Goal: Task Accomplishment & Management: Manage account settings

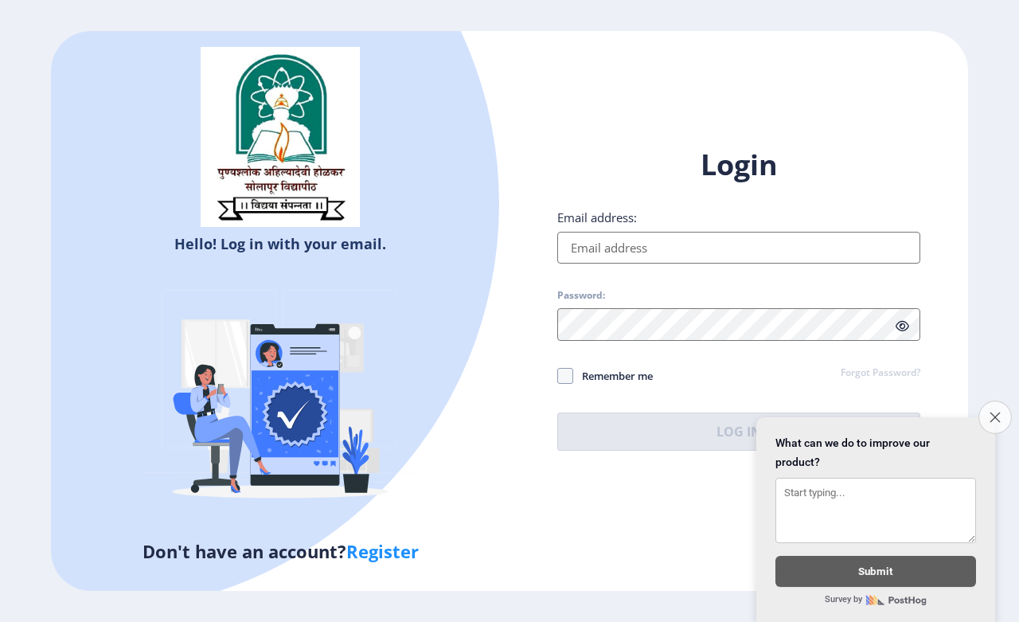
click at [989, 411] on icon "Close survey" at bounding box center [994, 416] width 10 height 10
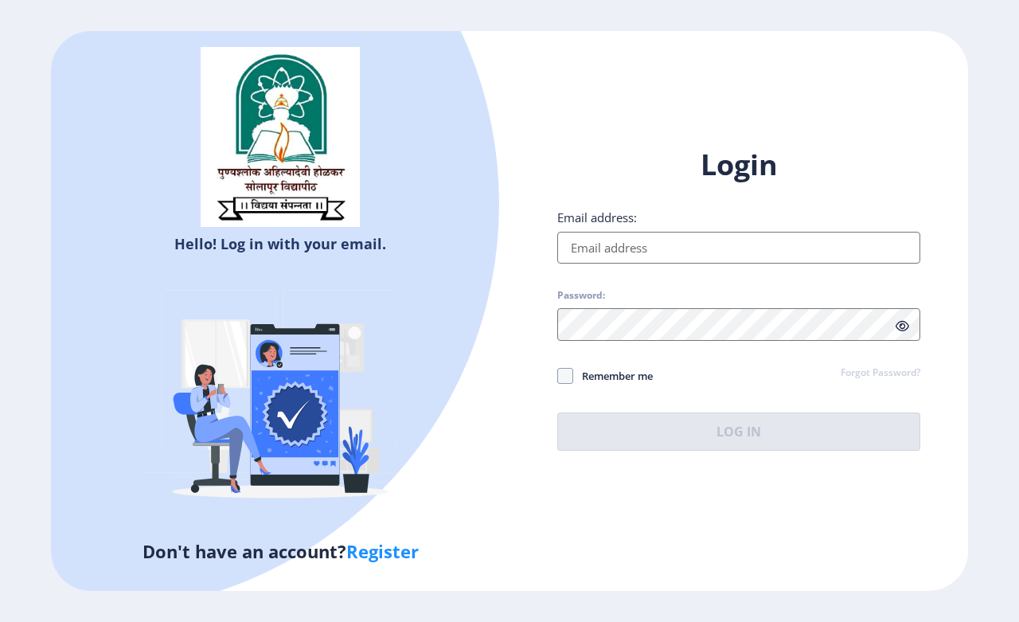
click at [653, 257] on input "Email address:" at bounding box center [738, 248] width 363 height 32
type input "[EMAIL_ADDRESS][DOMAIN_NAME]"
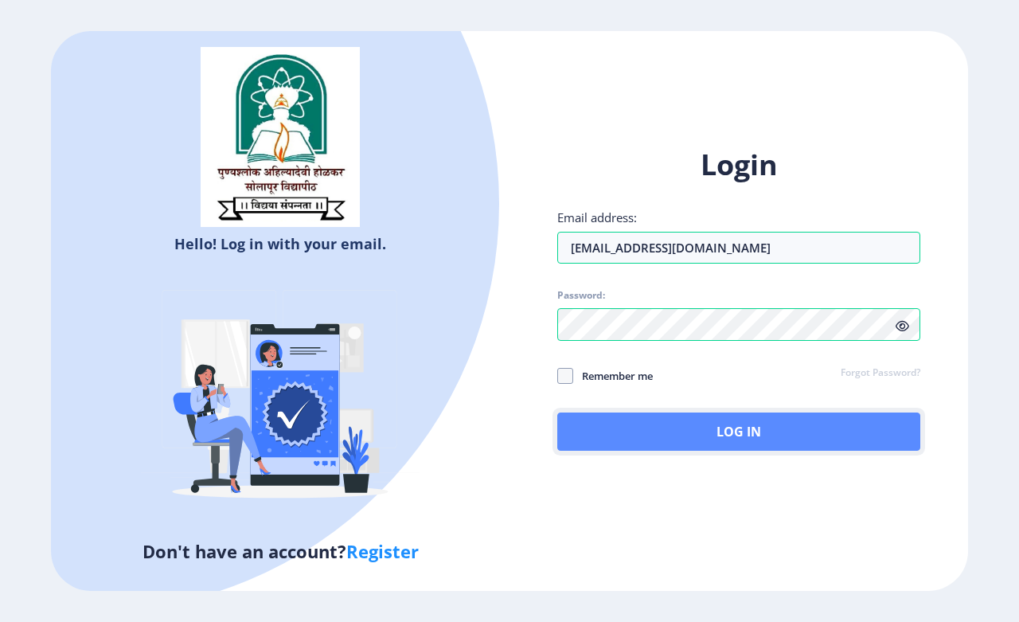
click at [732, 439] on button "Log In" at bounding box center [738, 431] width 363 height 38
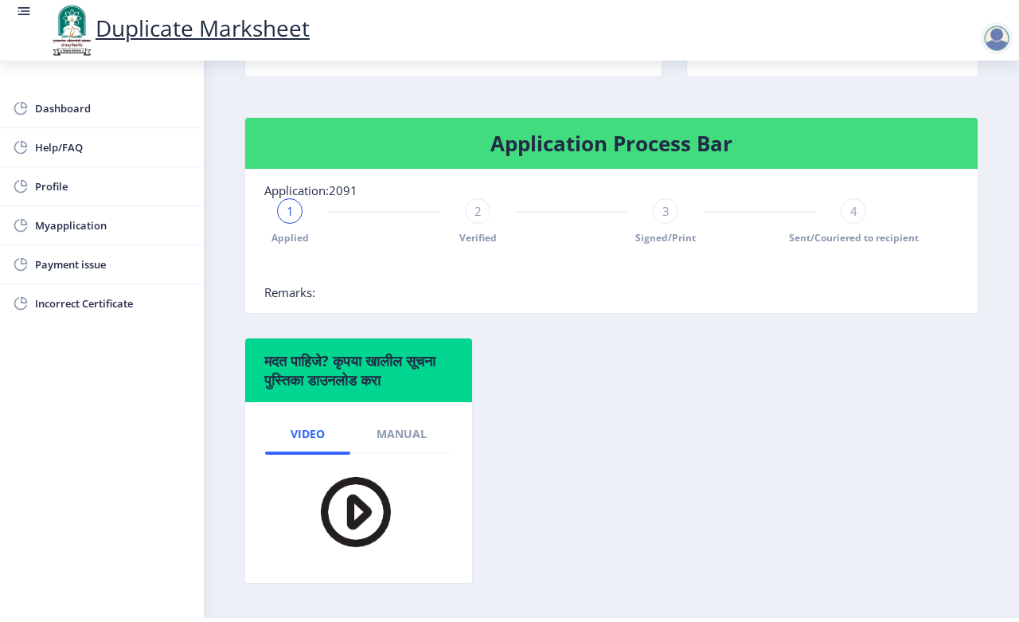
scroll to position [351, 0]
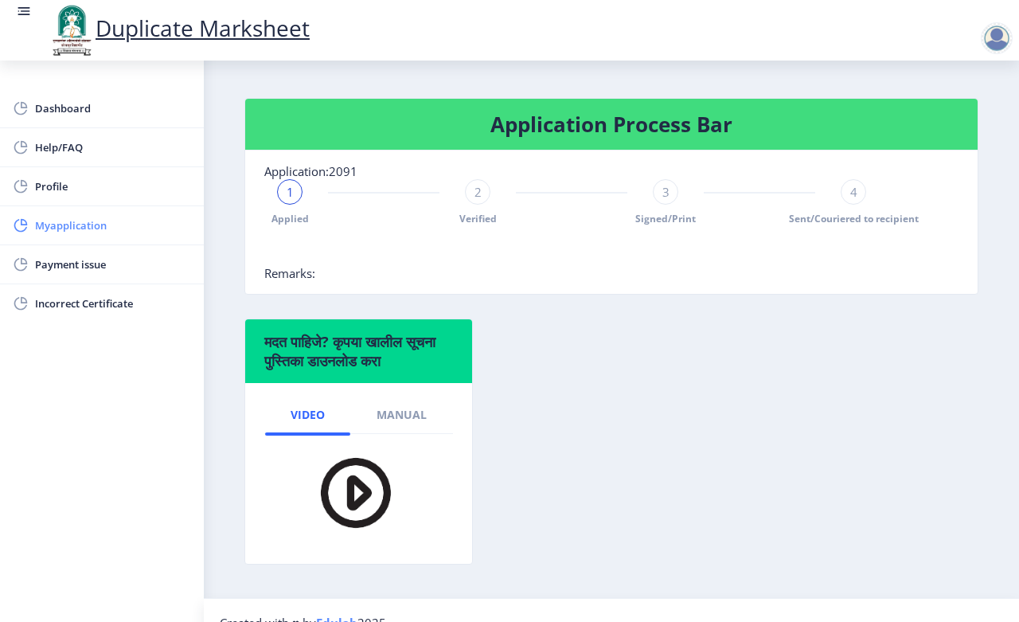
click at [78, 217] on span "Myapplication" at bounding box center [113, 225] width 156 height 19
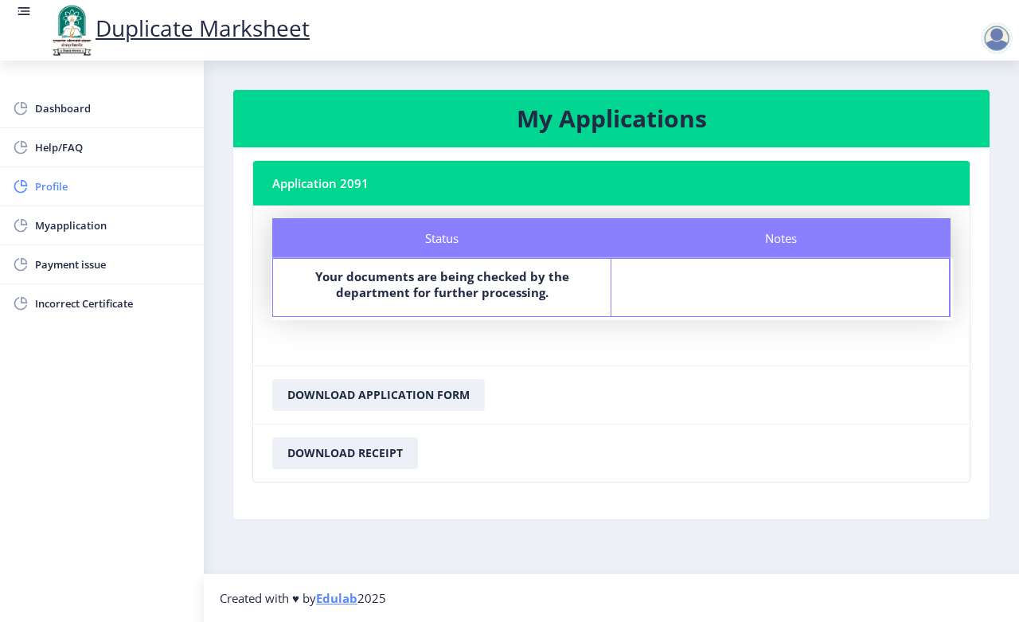
click at [72, 188] on span "Profile" at bounding box center [113, 186] width 156 height 19
select select
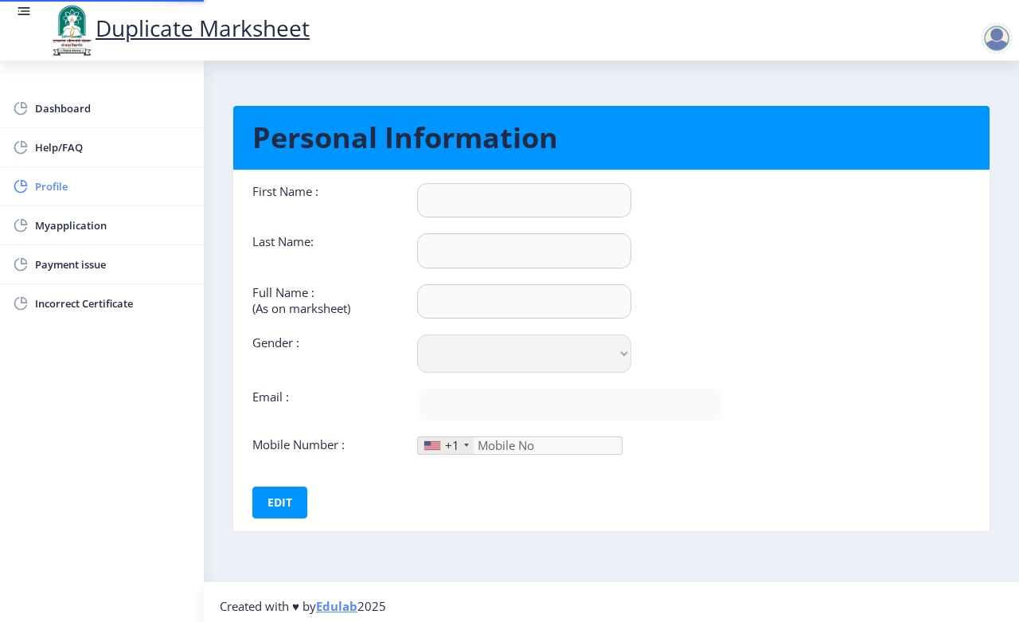
type input "VIKAS"
type input "DALAVI"
type input "DALAVI VIKAS PRAKASH"
select select "Male"
type input "[EMAIL_ADDRESS][DOMAIN_NAME]"
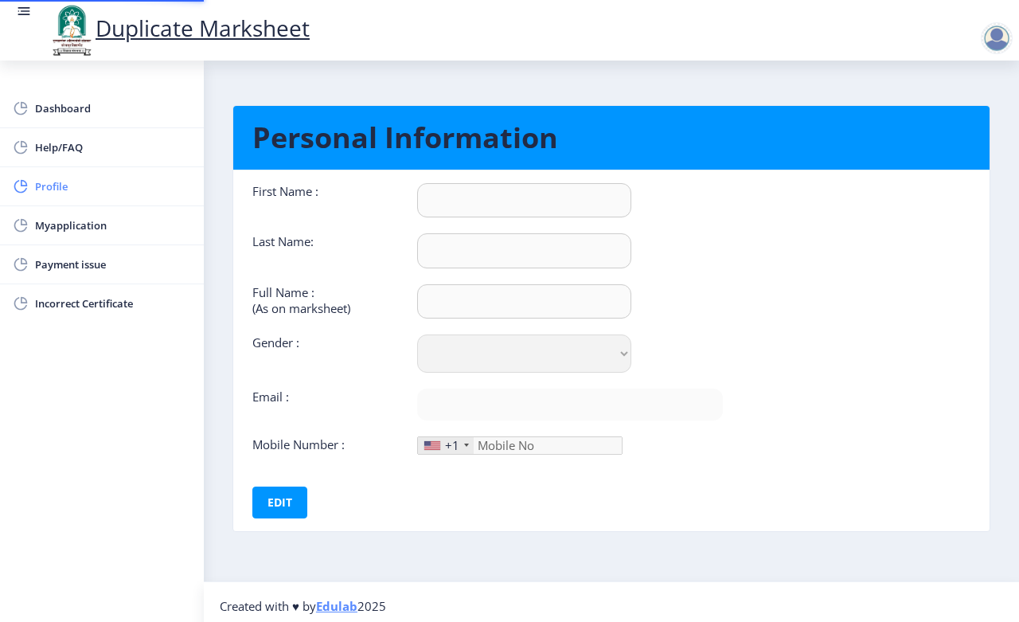
type input "8999602895"
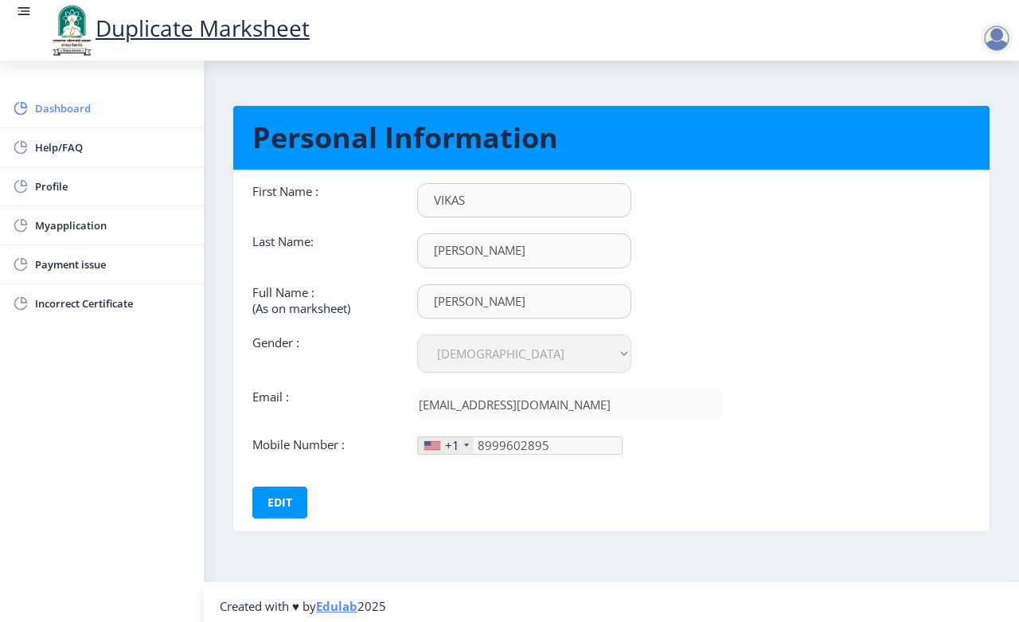
click at [76, 108] on span "Dashboard" at bounding box center [113, 108] width 156 height 19
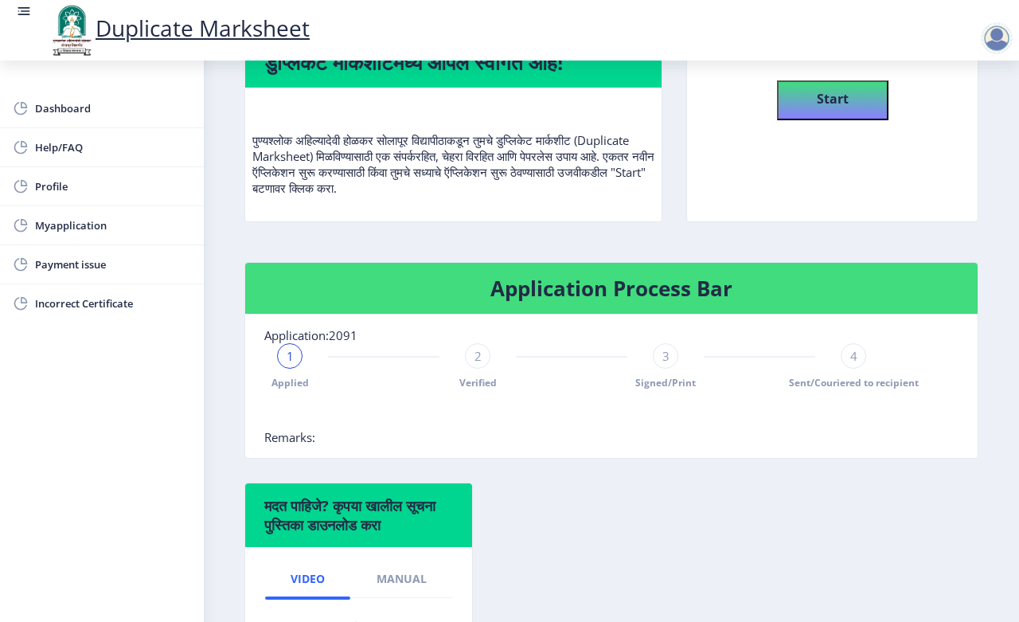
scroll to position [152, 0]
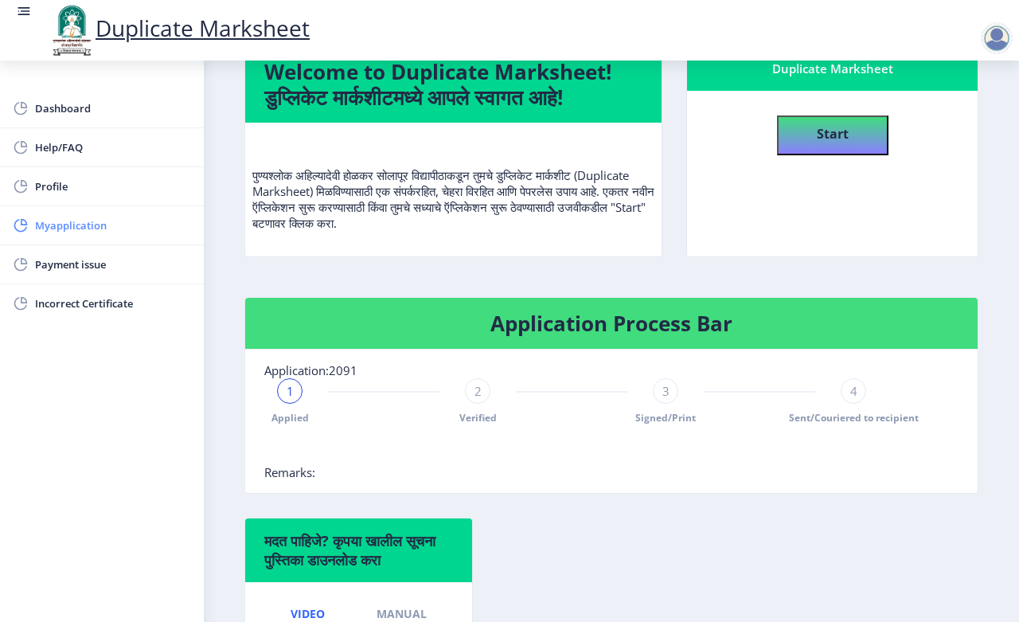
click at [93, 232] on span "Myapplication" at bounding box center [113, 225] width 156 height 19
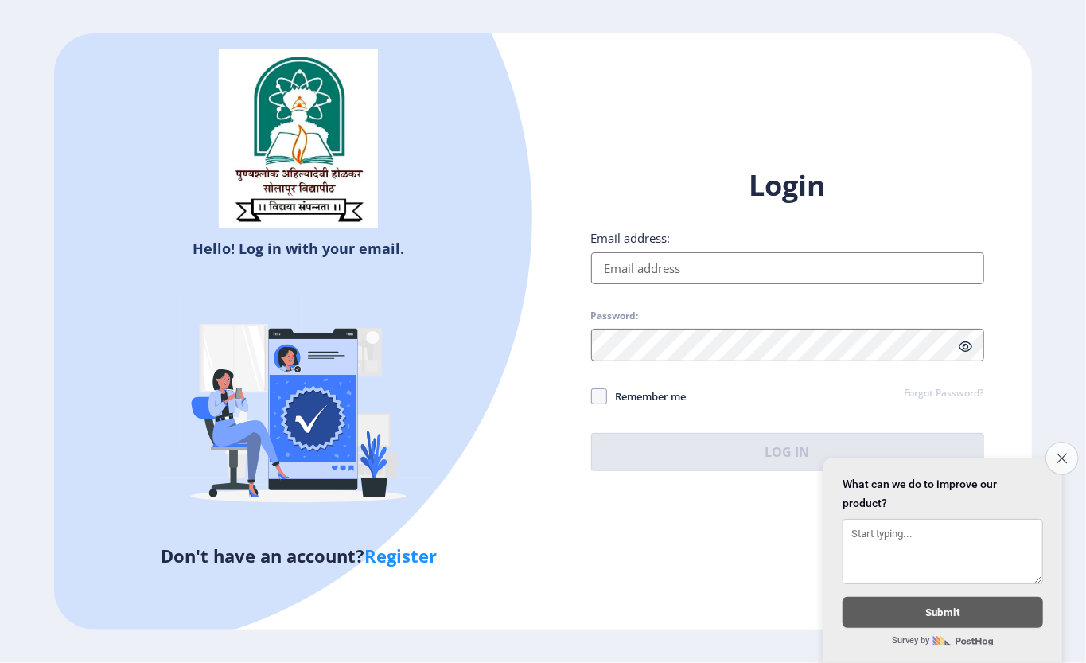
type input "[EMAIL_ADDRESS][DOMAIN_NAME]"
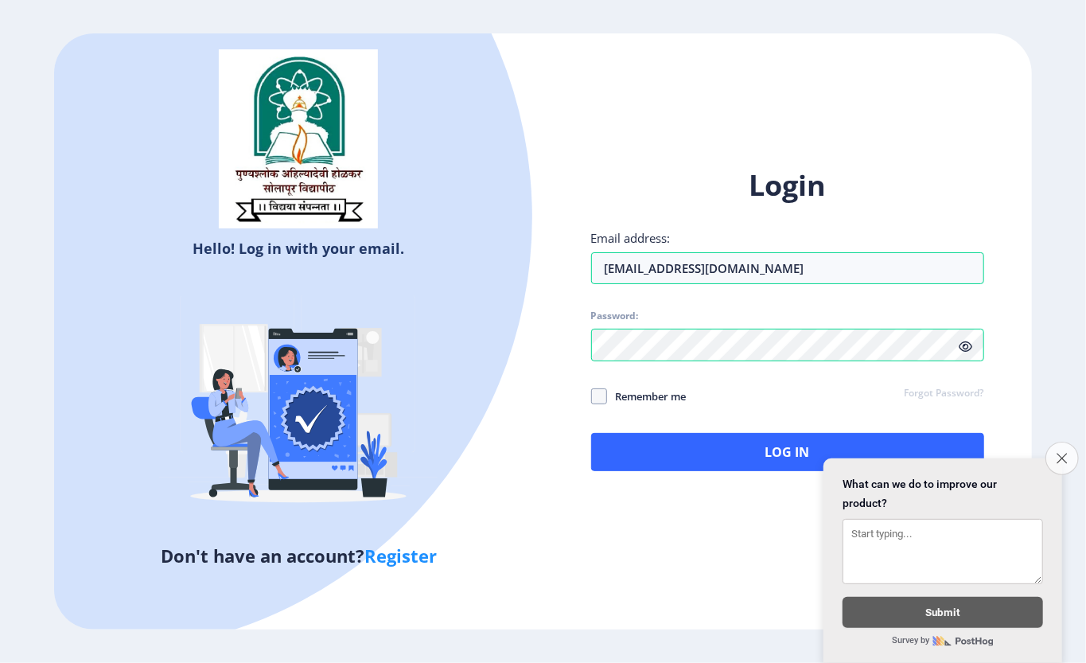
click at [1058, 442] on button "Close survey" at bounding box center [1062, 458] width 33 height 33
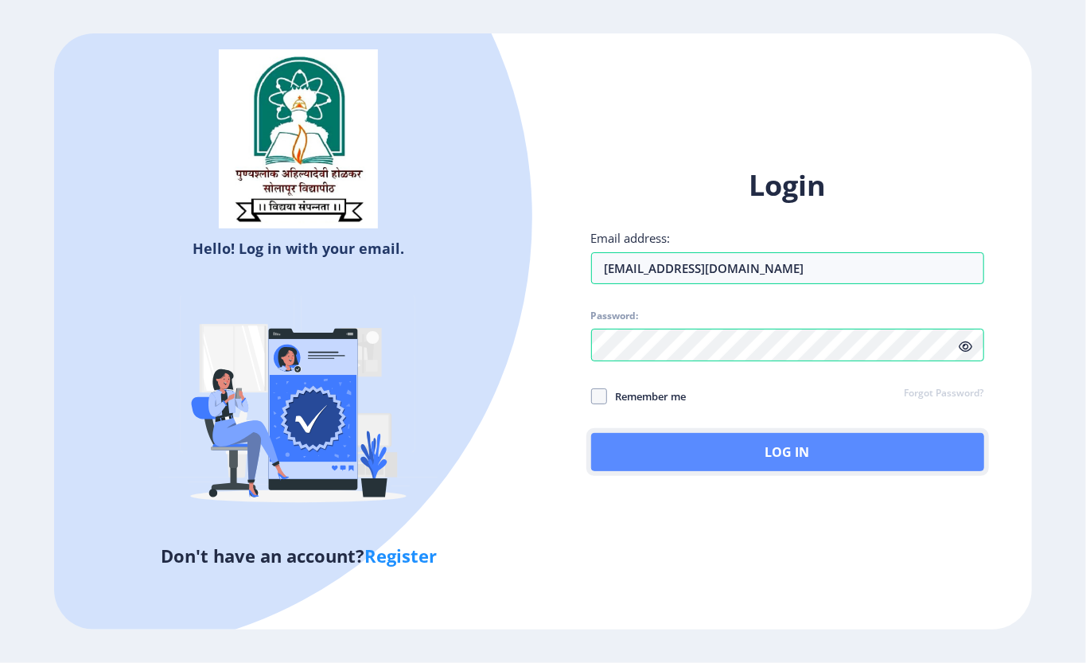
click at [818, 443] on button "Log In" at bounding box center [787, 452] width 393 height 38
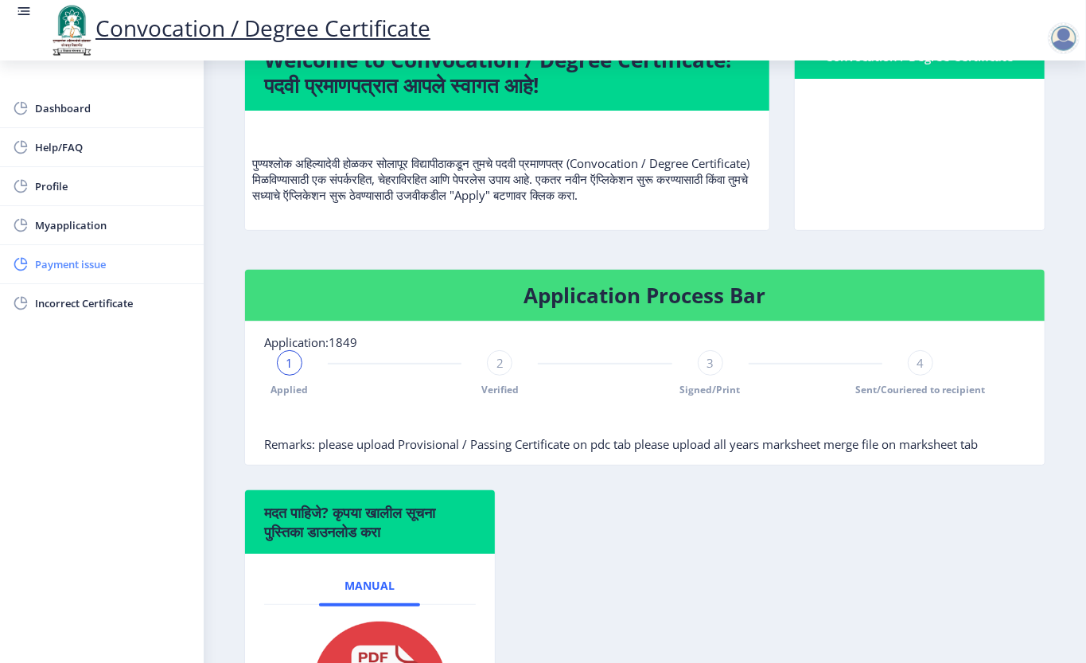
scroll to position [154, 0]
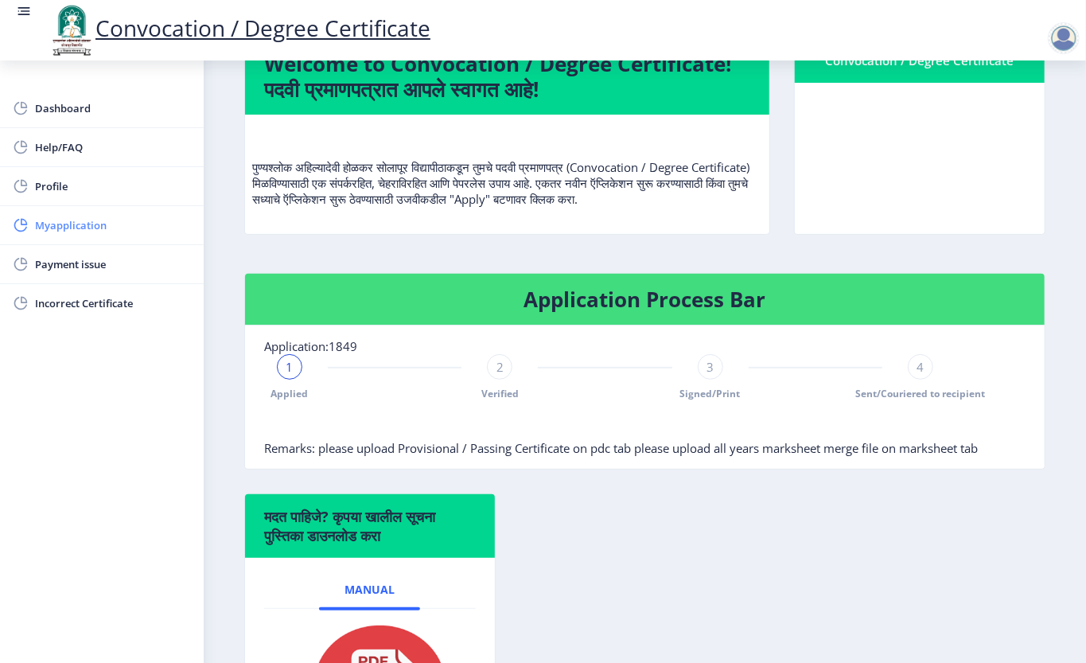
click at [119, 230] on span "Myapplication" at bounding box center [113, 225] width 156 height 19
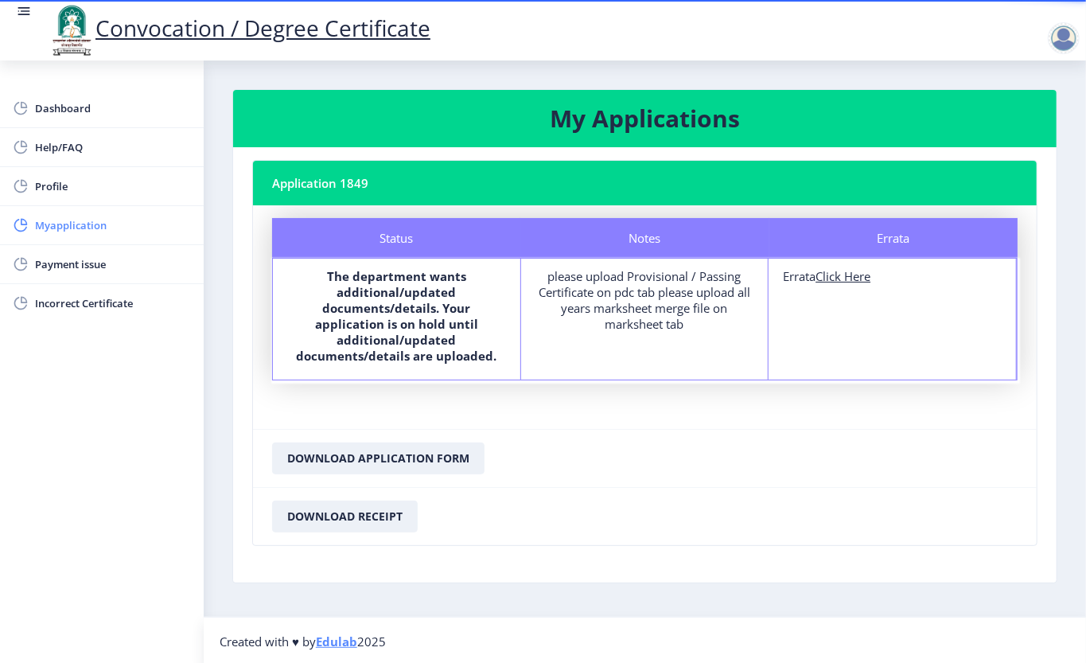
click at [92, 230] on span "Myapplication" at bounding box center [113, 225] width 156 height 19
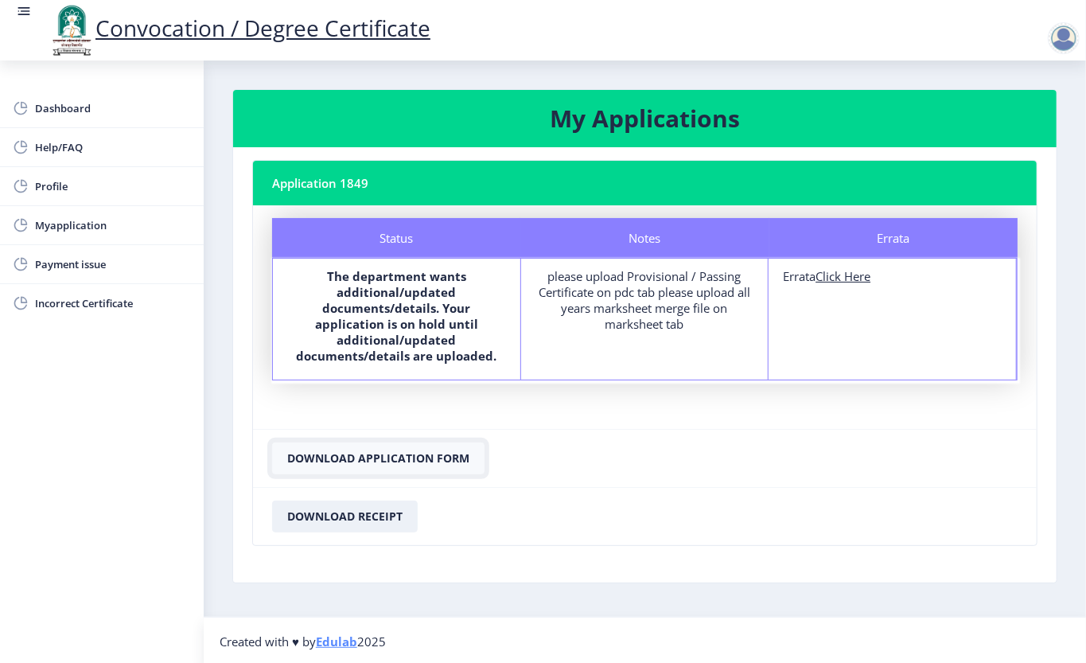
click at [380, 450] on button "Download Application Form" at bounding box center [378, 458] width 212 height 32
click at [94, 116] on span "Dashboard" at bounding box center [113, 108] width 156 height 19
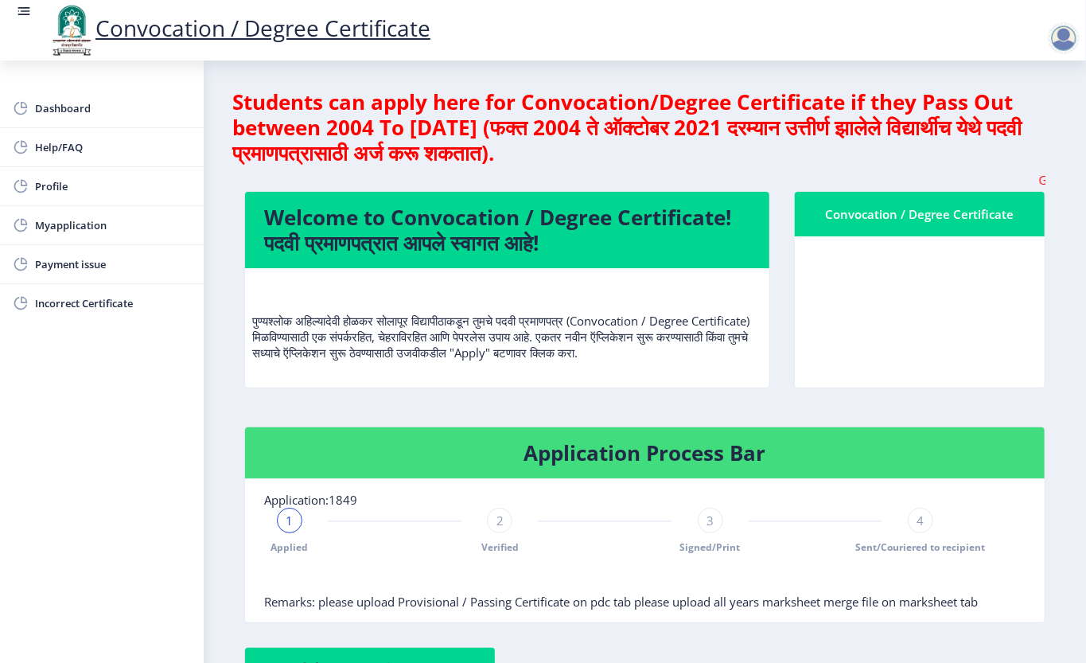
scroll to position [212, 0]
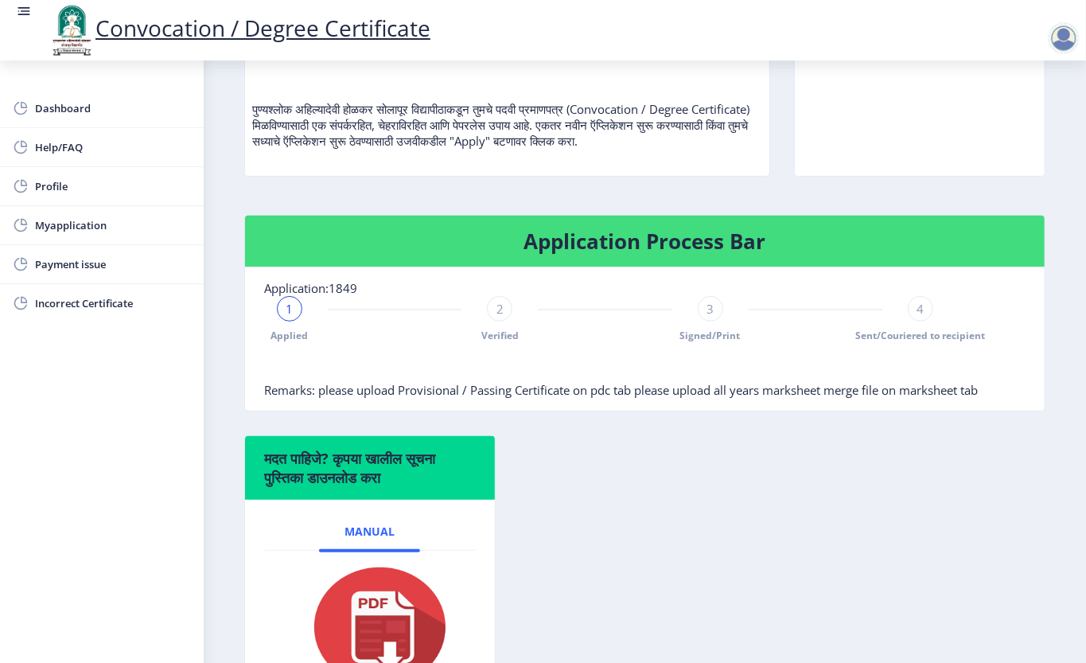
click at [490, 322] on div "2" at bounding box center [499, 308] width 25 height 25
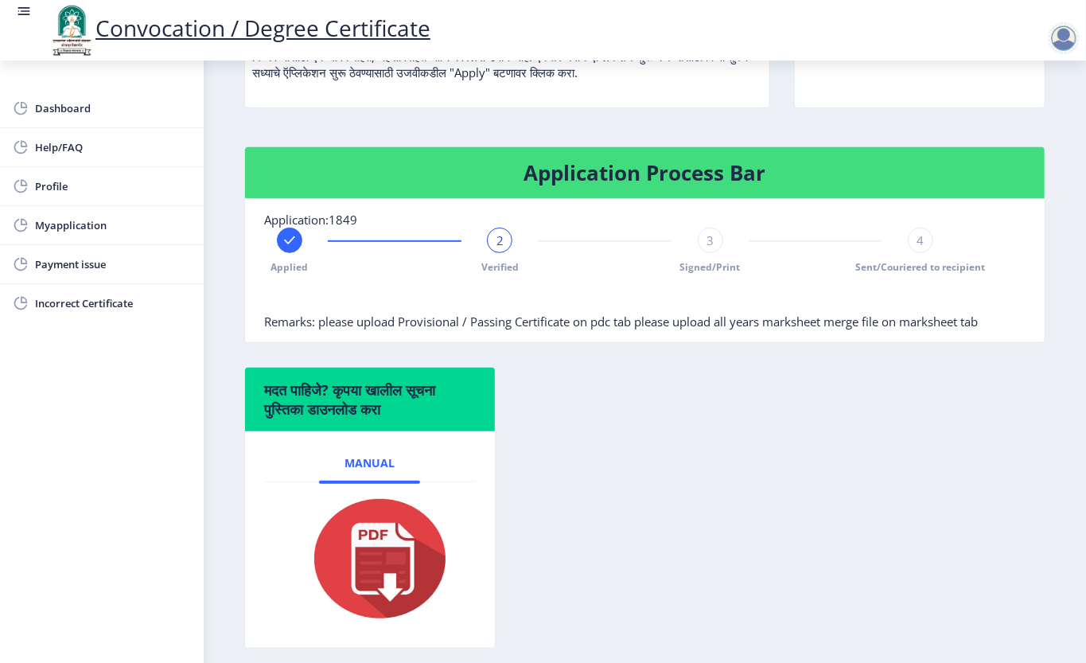
scroll to position [318, 0]
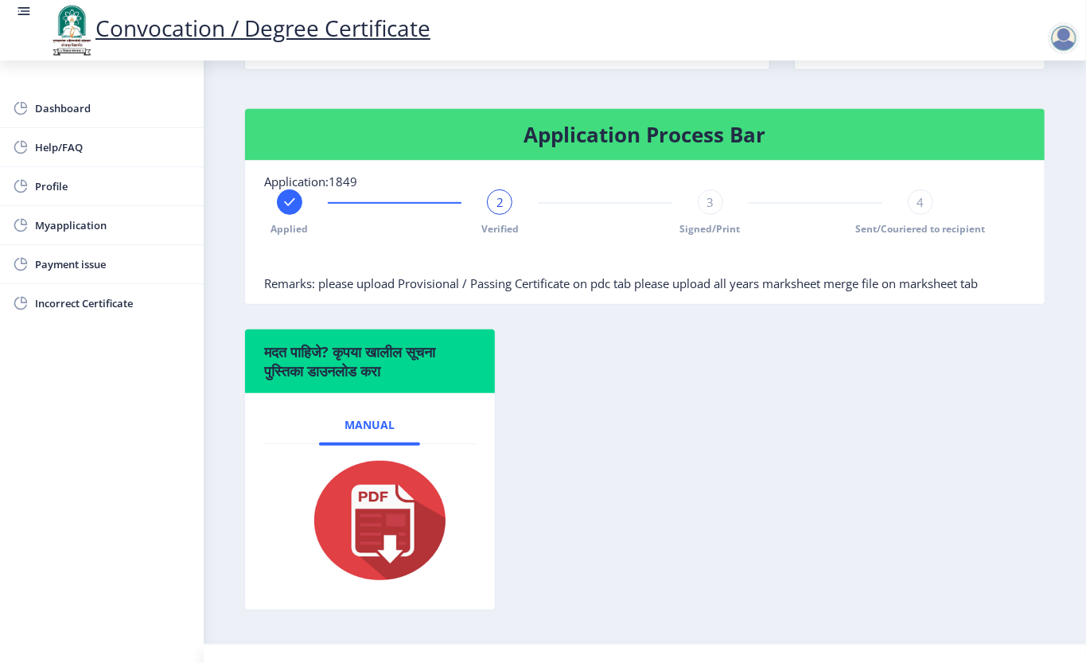
click at [699, 231] on div "3 Signed/Print" at bounding box center [710, 212] width 25 height 46
click at [917, 210] on span "4" at bounding box center [920, 202] width 7 height 16
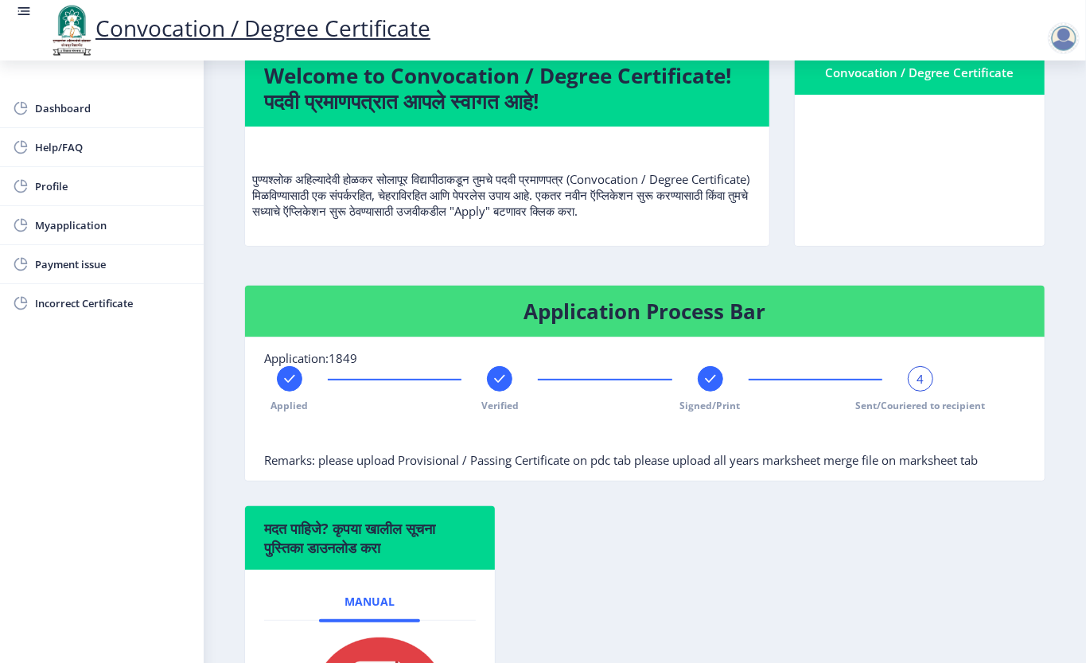
scroll to position [106, 0]
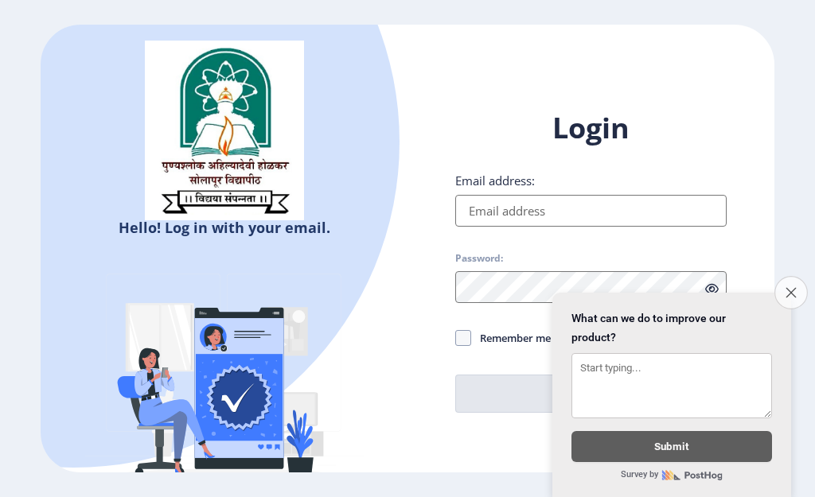
type input "[EMAIL_ADDRESS][DOMAIN_NAME]"
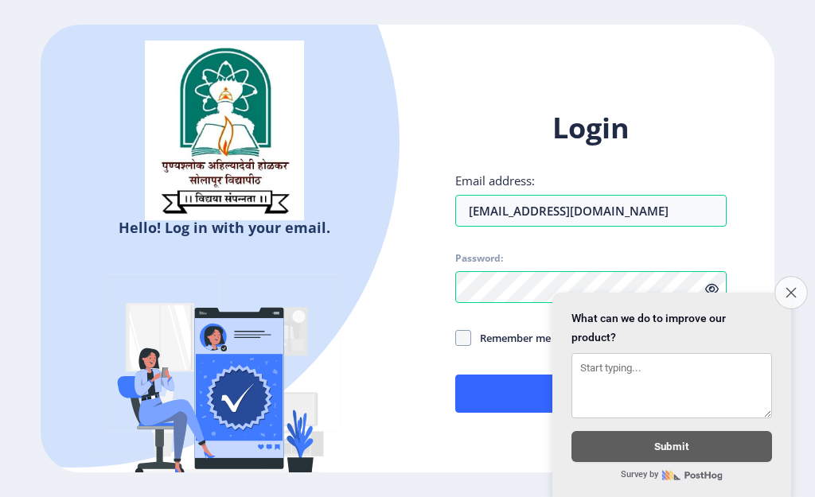
click at [793, 287] on icon "Close survey" at bounding box center [790, 292] width 10 height 10
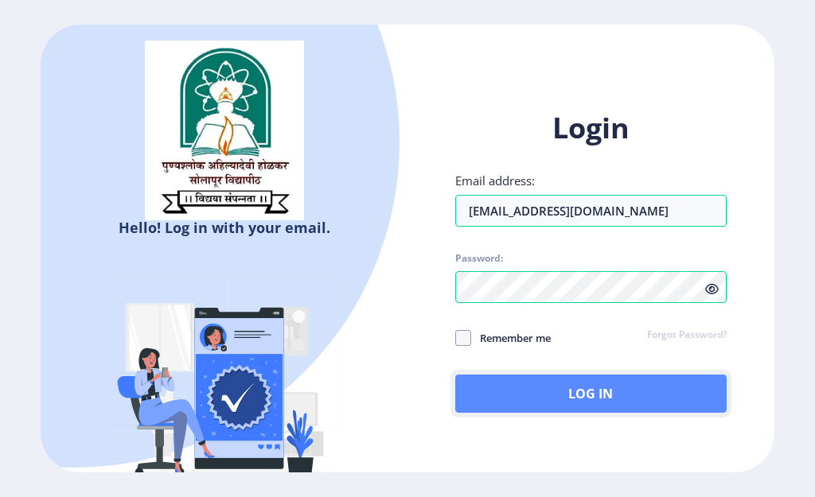
click at [606, 397] on button "Log In" at bounding box center [590, 394] width 271 height 38
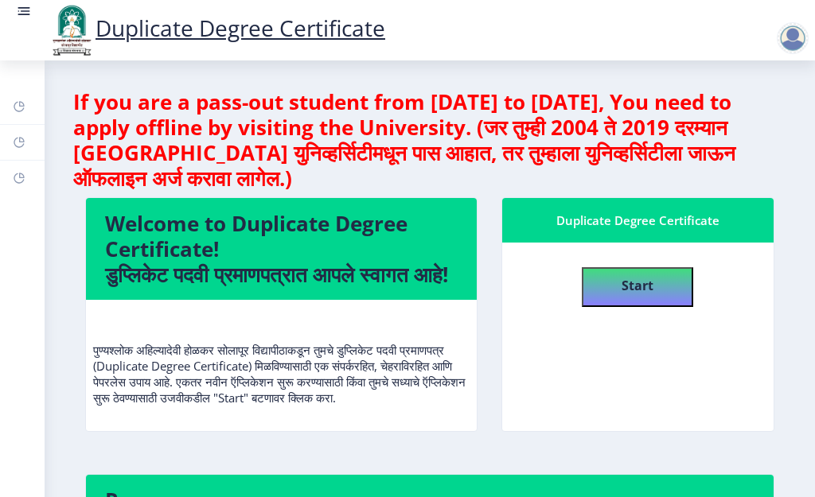
click at [26, 19] on rect at bounding box center [24, 11] width 16 height 16
